Goal: Information Seeking & Learning: Learn about a topic

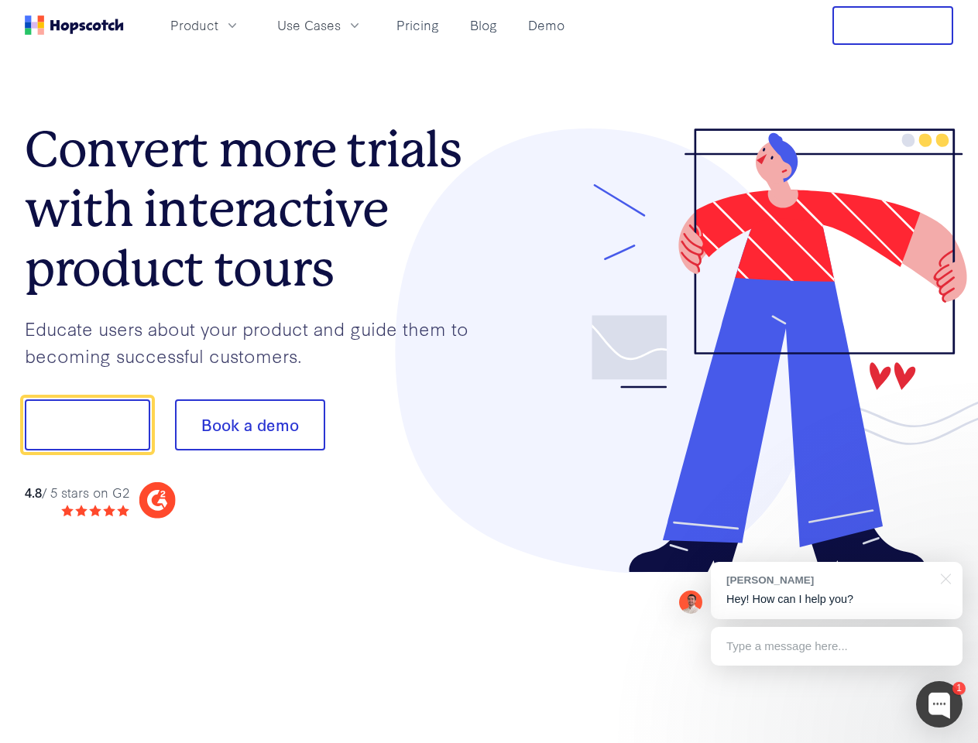
click at [489, 372] on div at bounding box center [721, 350] width 464 height 445
click at [218, 25] on span "Product" at bounding box center [194, 24] width 48 height 19
click at [341, 25] on span "Use Cases" at bounding box center [308, 24] width 63 height 19
click at [892, 26] on button "Free Trial" at bounding box center [892, 25] width 121 height 39
click at [87, 425] on button "Show me!" at bounding box center [87, 424] width 125 height 51
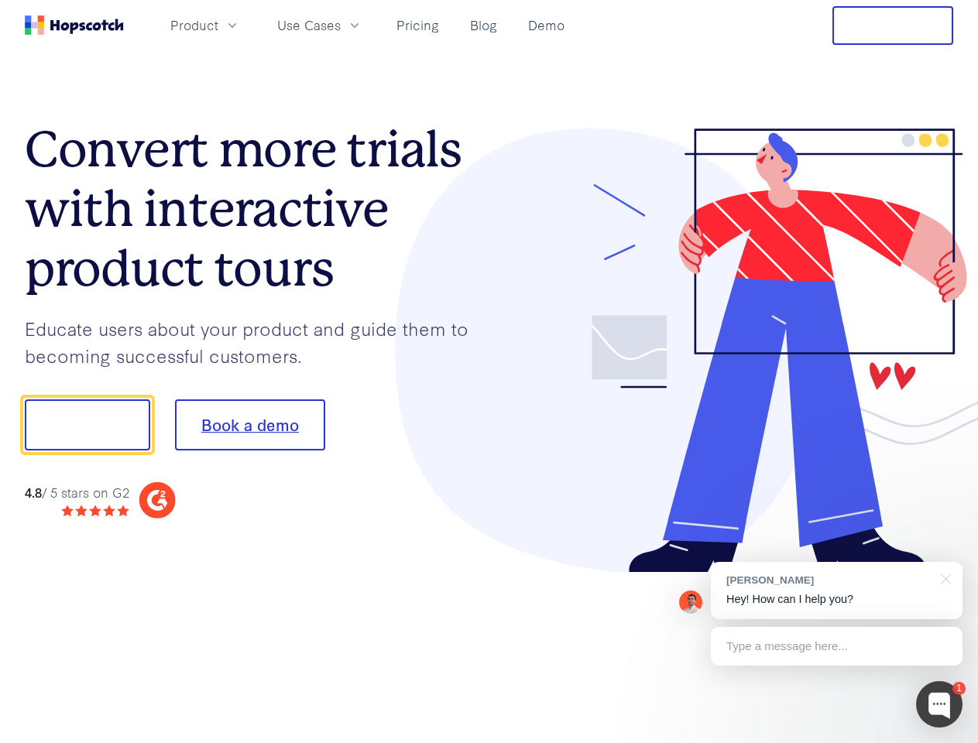
click at [249, 425] on button "Book a demo" at bounding box center [250, 424] width 150 height 51
click at [939, 704] on div at bounding box center [939, 704] width 46 height 46
click at [836, 591] on div "[PERSON_NAME] Hey! How can I help you?" at bounding box center [837, 590] width 252 height 57
click at [943, 577] on div at bounding box center [817, 423] width 290 height 516
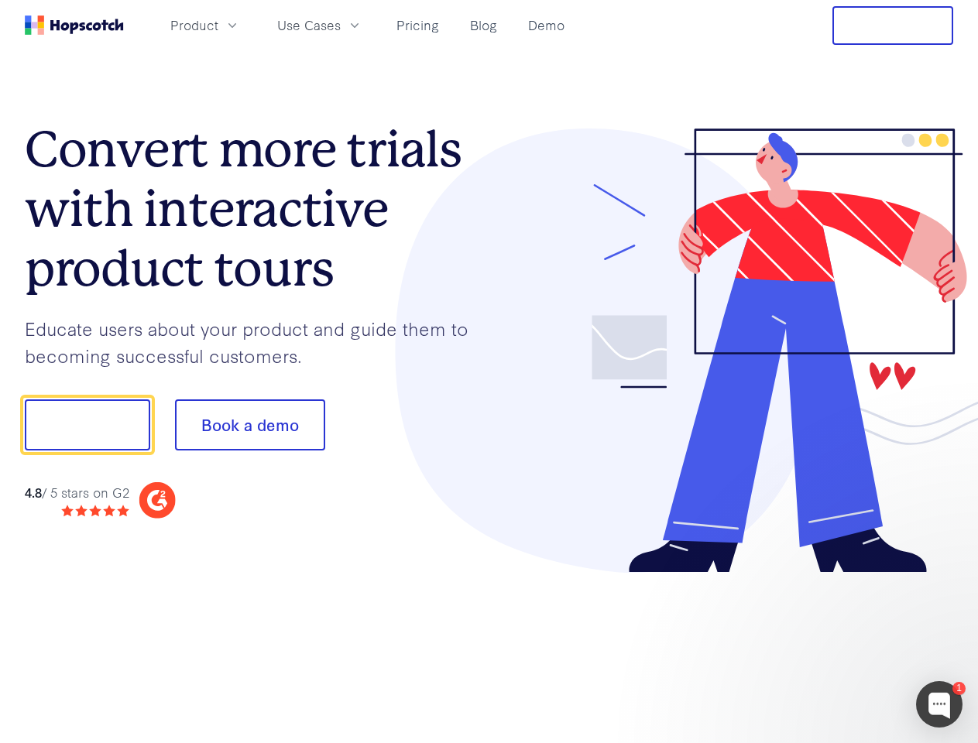
click at [836, 646] on div at bounding box center [817, 526] width 290 height 309
